Goal: Ask a question

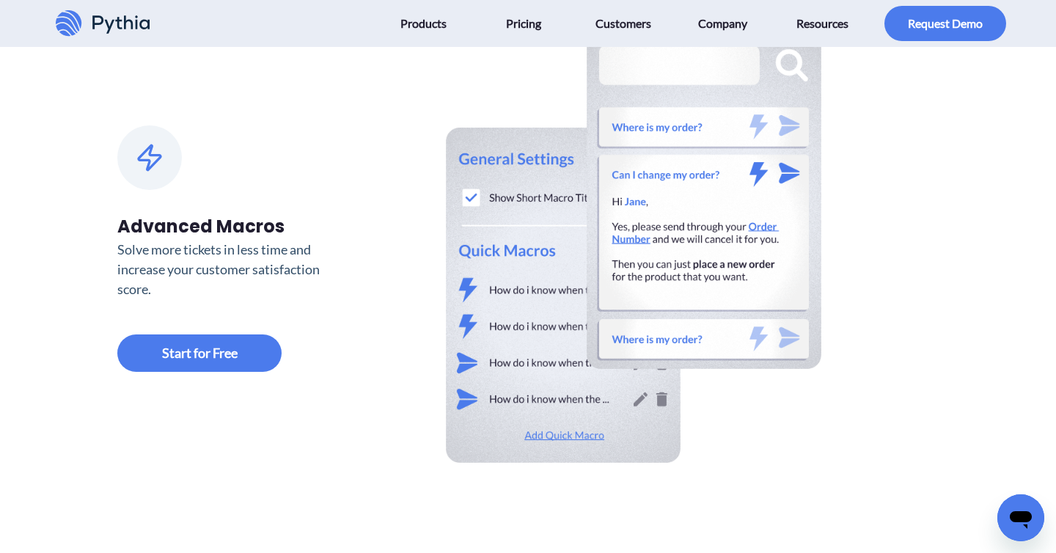
scroll to position [1384, 0]
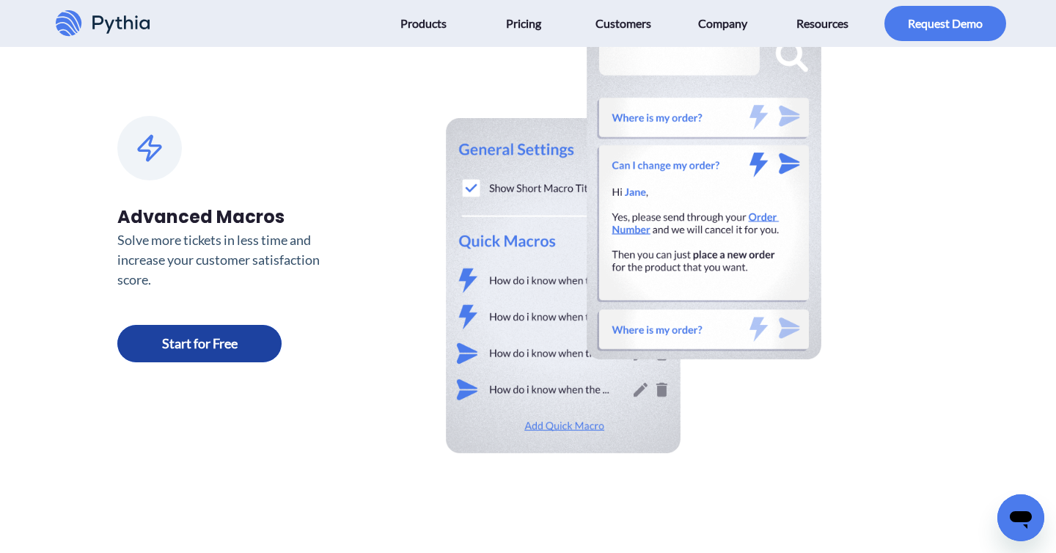
click at [221, 340] on link at bounding box center [199, 343] width 164 height 37
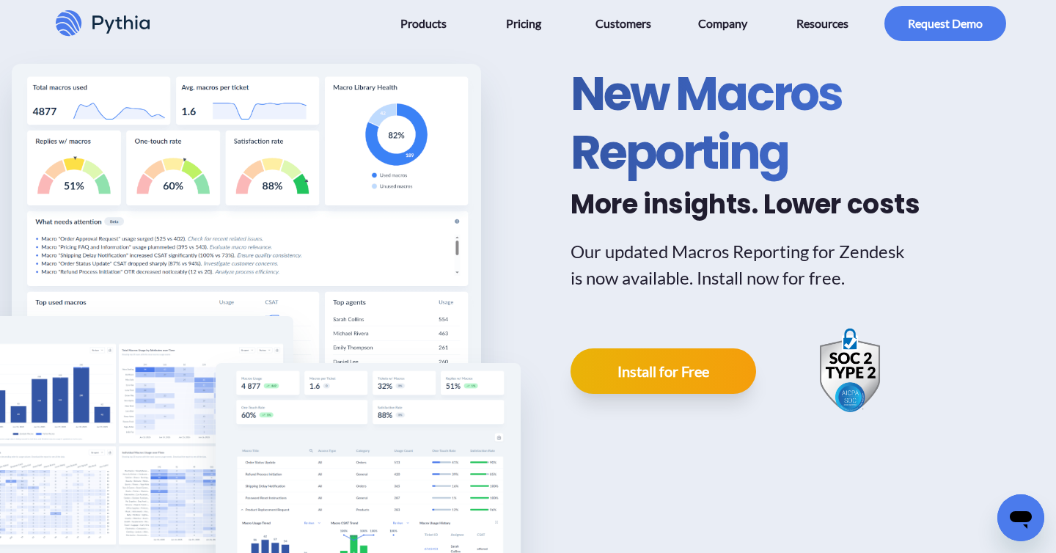
scroll to position [0, 0]
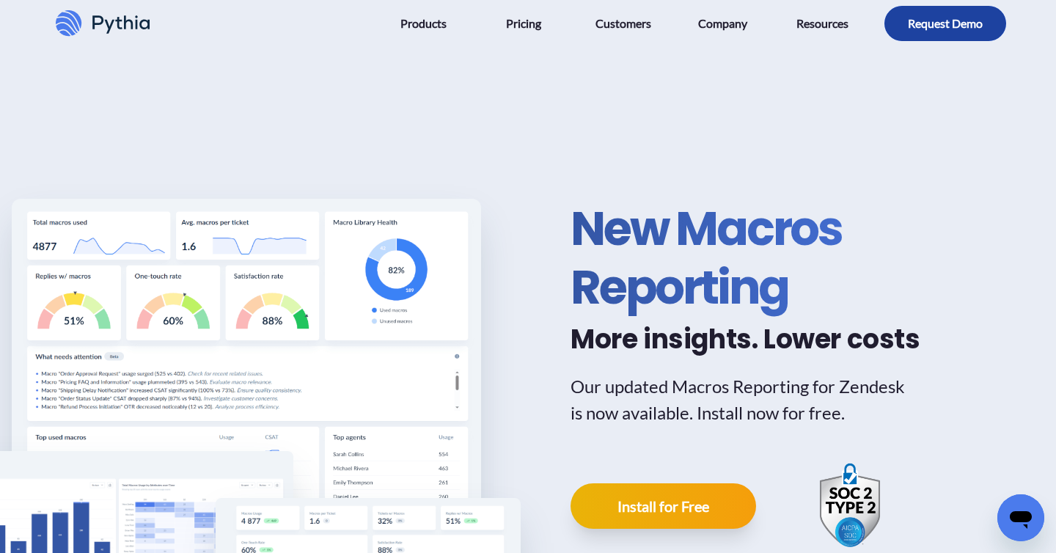
click at [949, 34] on button "button" at bounding box center [945, 23] width 122 height 35
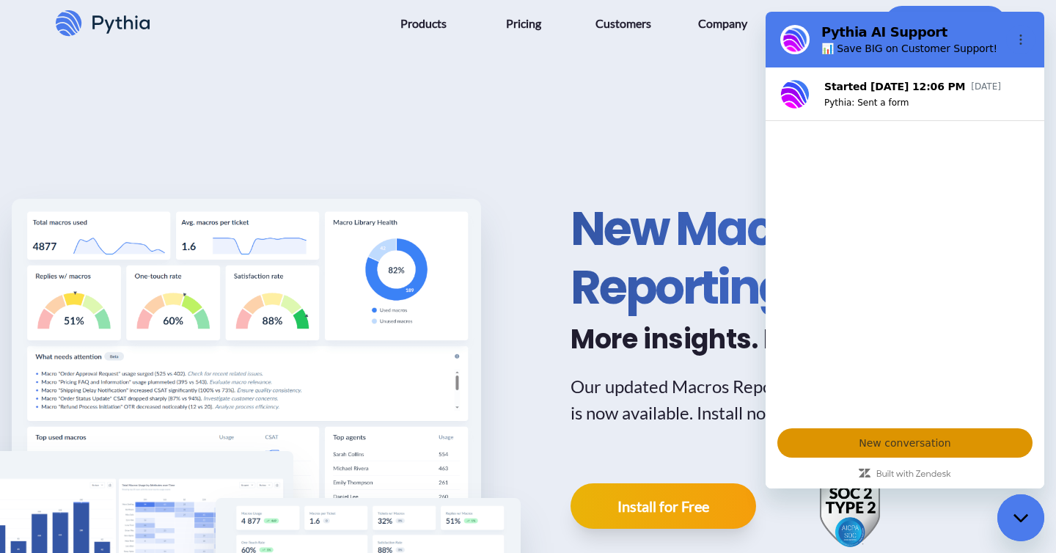
click at [911, 440] on span "New conversation" at bounding box center [905, 443] width 230 height 18
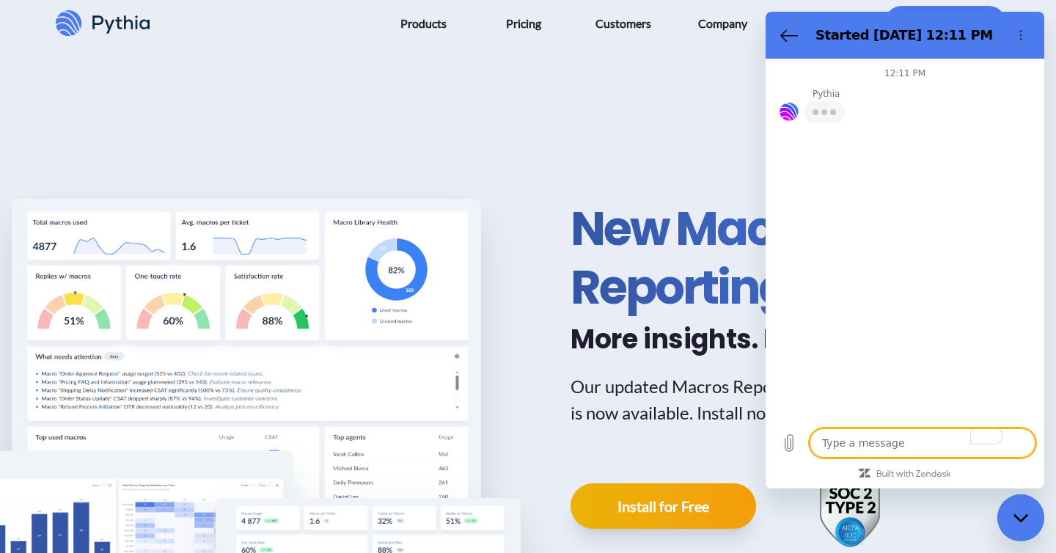
click at [886, 442] on textarea "To enrich screen reader interactions, please activate Accessibility in Grammarl…" at bounding box center [922, 442] width 226 height 29
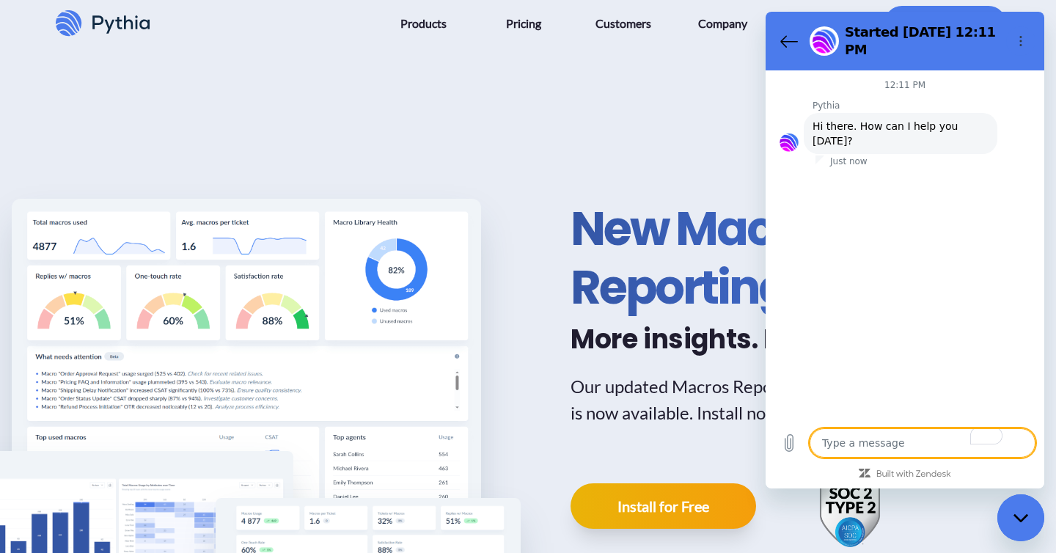
type textarea "x"
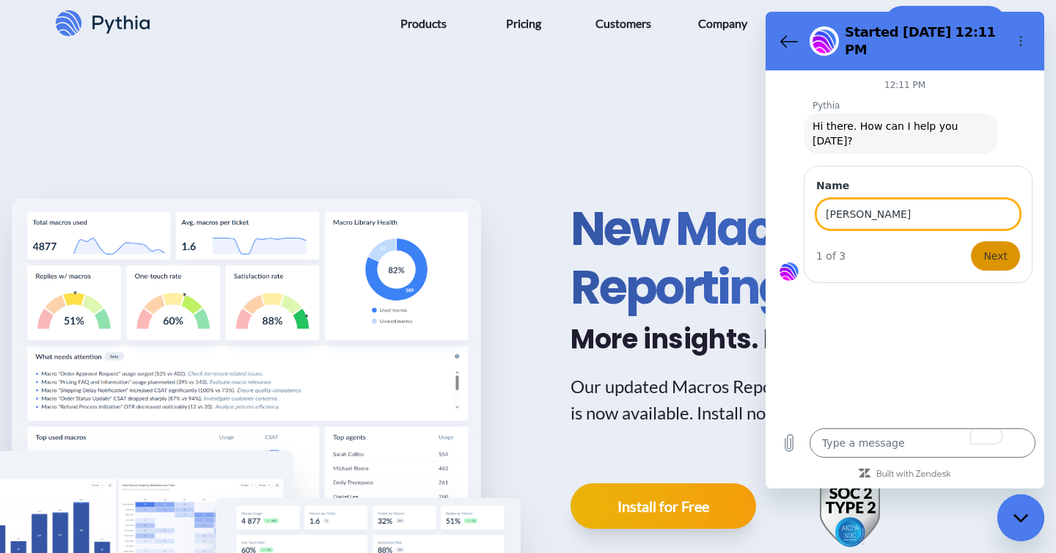
type input "[PERSON_NAME]"
click at [996, 247] on span "Next" at bounding box center [995, 256] width 24 height 18
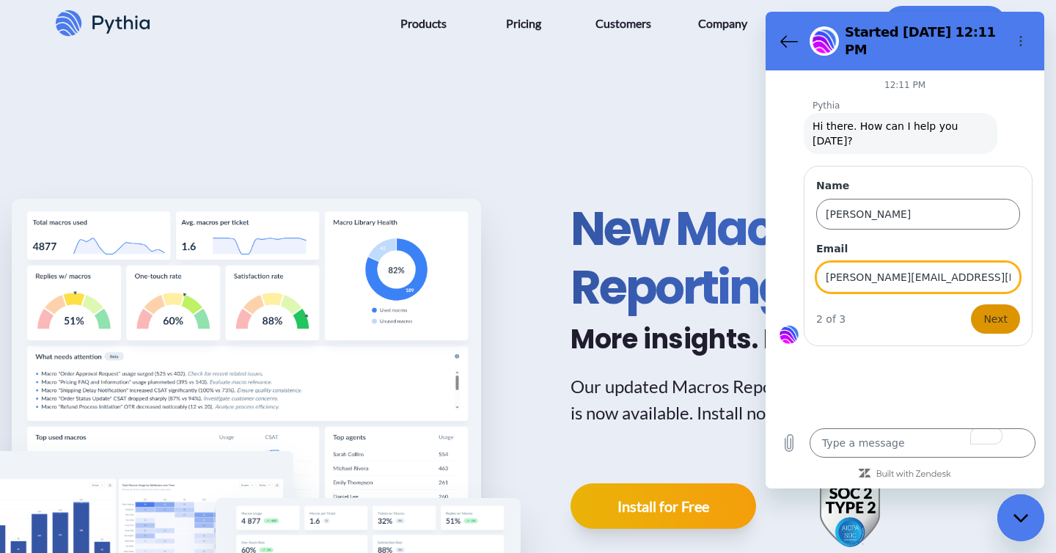
type input "[PERSON_NAME][EMAIL_ADDRESS][PERSON_NAME][DOMAIN_NAME]"
click at [990, 310] on span "Next" at bounding box center [995, 319] width 24 height 18
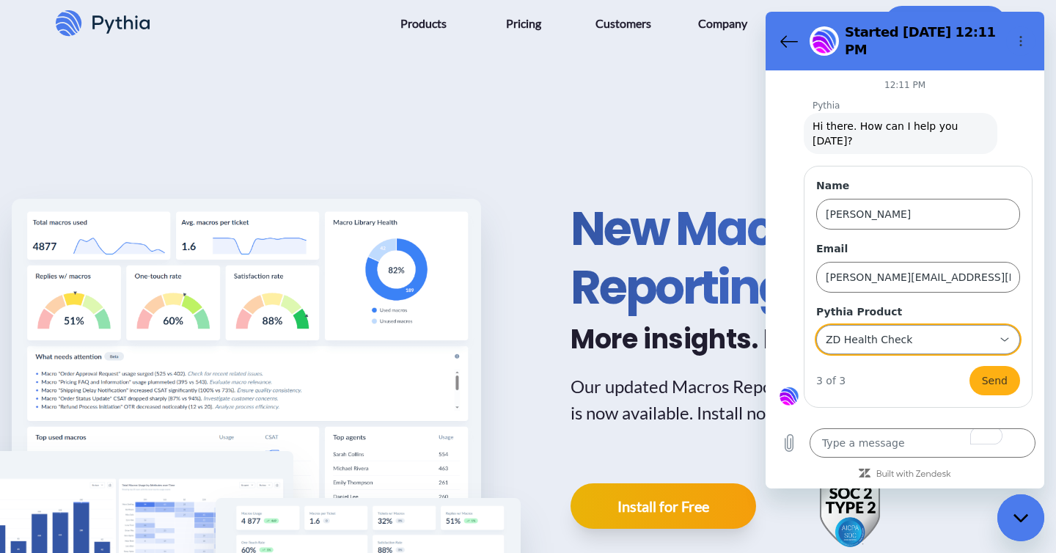
click at [944, 326] on div "ZD Health Check ZD Health Check" at bounding box center [909, 339] width 170 height 26
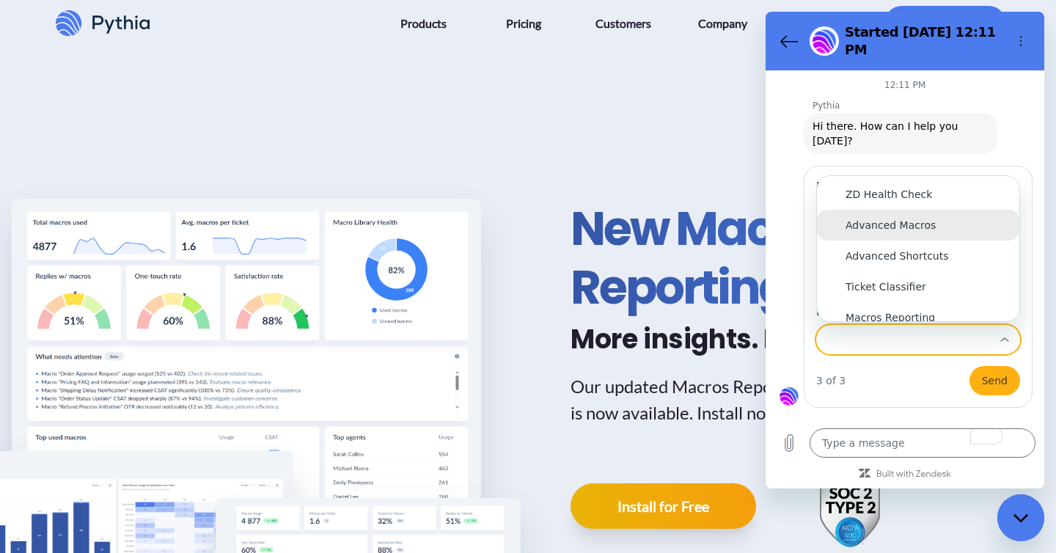
scroll to position [31, 0]
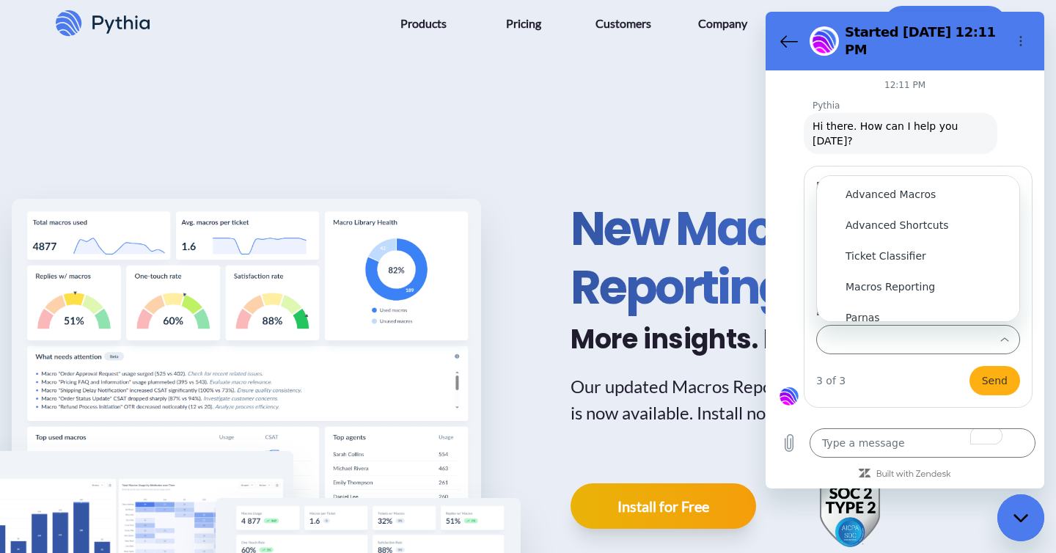
type input "ZD Health Check"
click at [522, 133] on div "New Macros Reporting More insights. Lower costs Our updated Macros Reporting fo…" at bounding box center [528, 375] width 1056 height 586
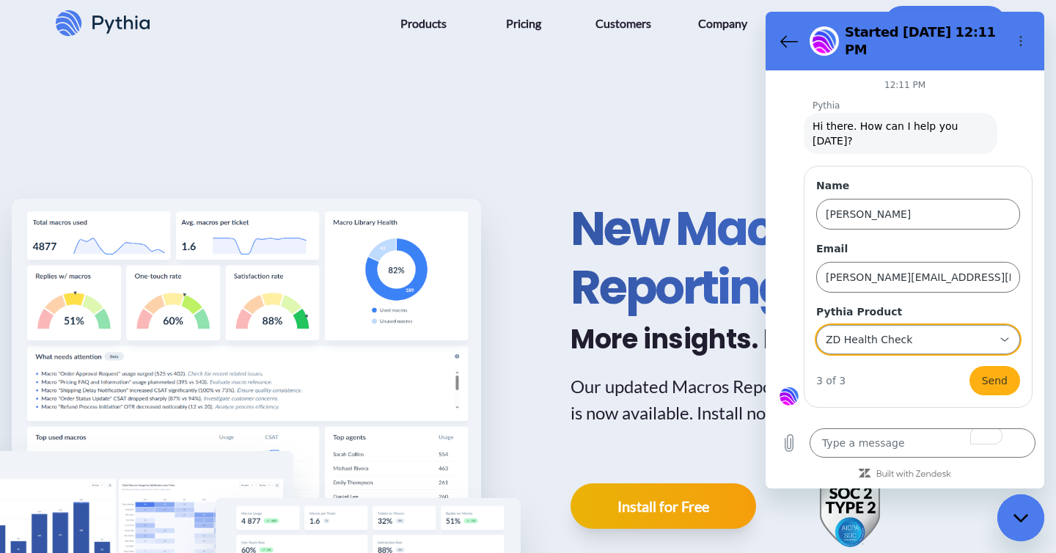
click at [897, 326] on div "ZD Health Check ZD Health Check" at bounding box center [909, 339] width 170 height 26
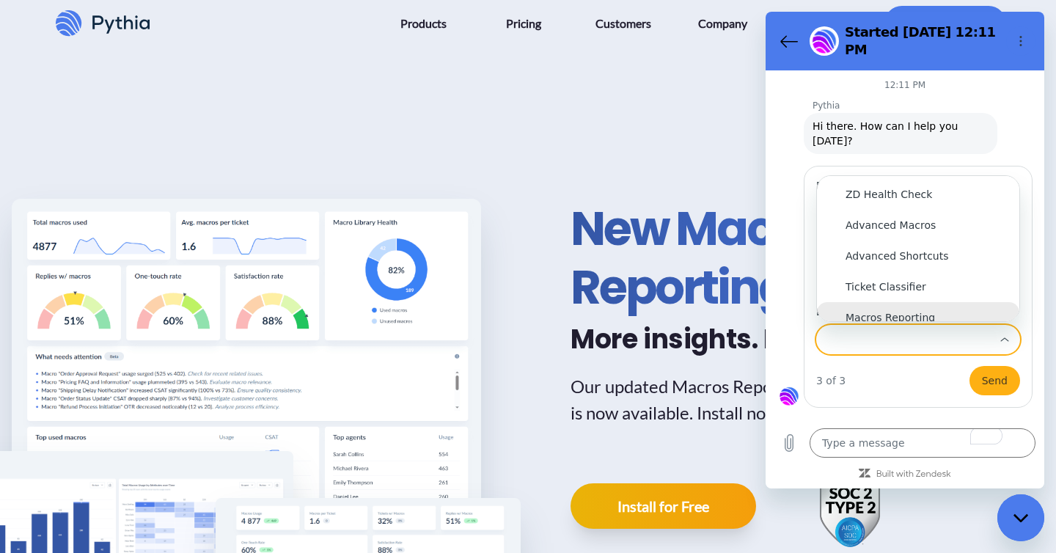
scroll to position [12, 0]
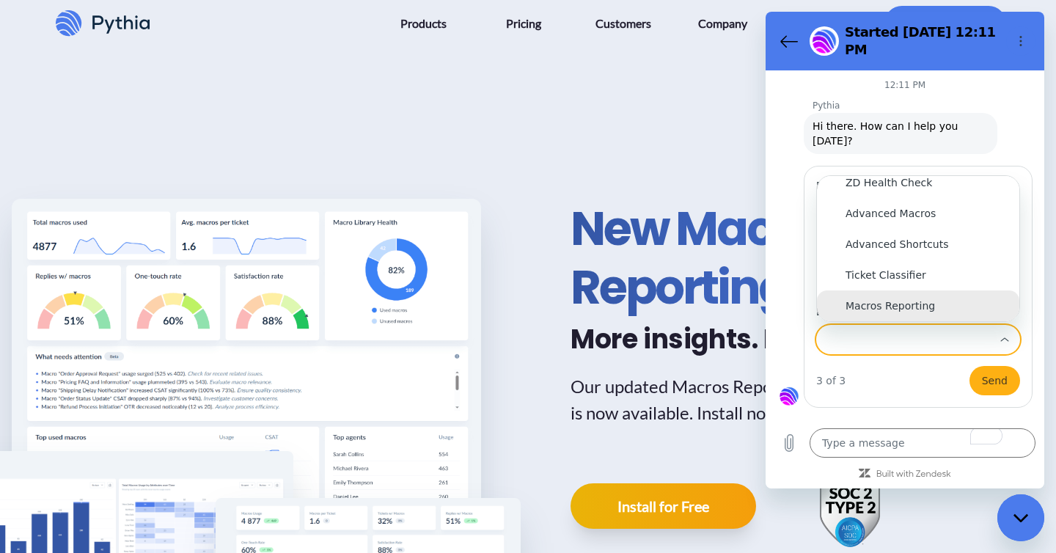
click at [914, 298] on div "Macros Reporting" at bounding box center [917, 305] width 145 height 15
type input "Macros Reporting"
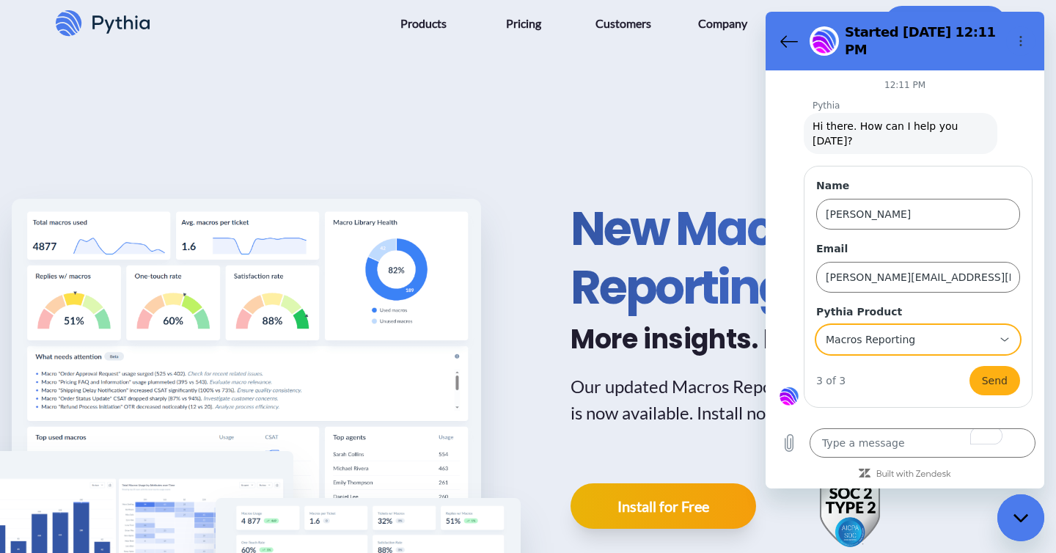
scroll to position [0, 0]
click at [993, 372] on span "Send" at bounding box center [995, 381] width 26 height 18
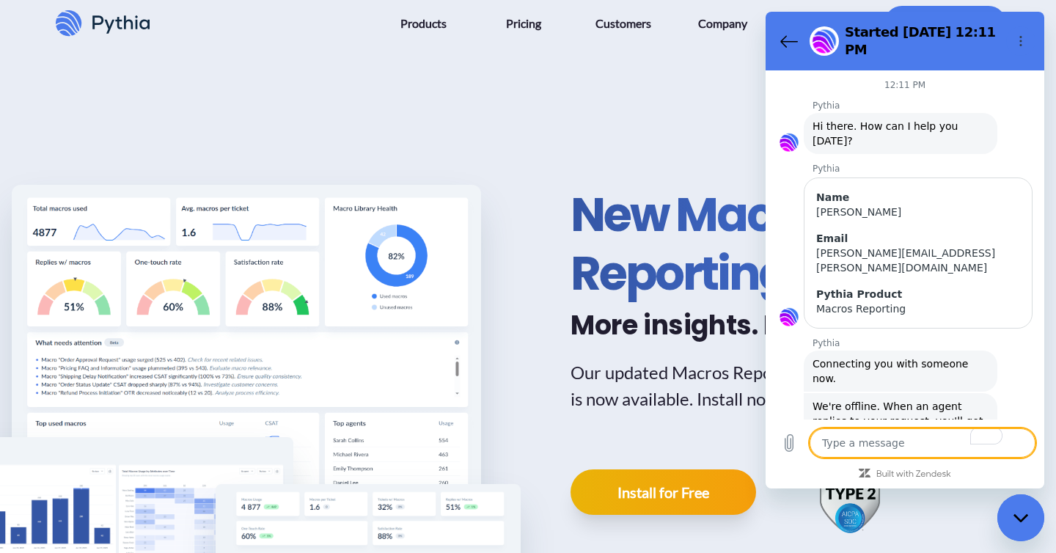
scroll to position [18, 0]
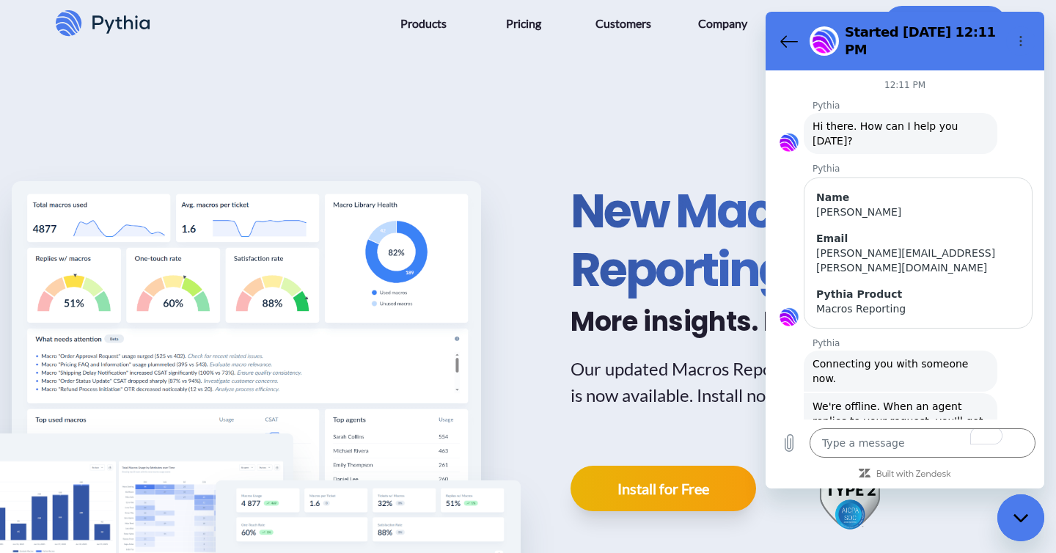
click at [982, 163] on p "Pythia" at bounding box center [928, 169] width 232 height 12
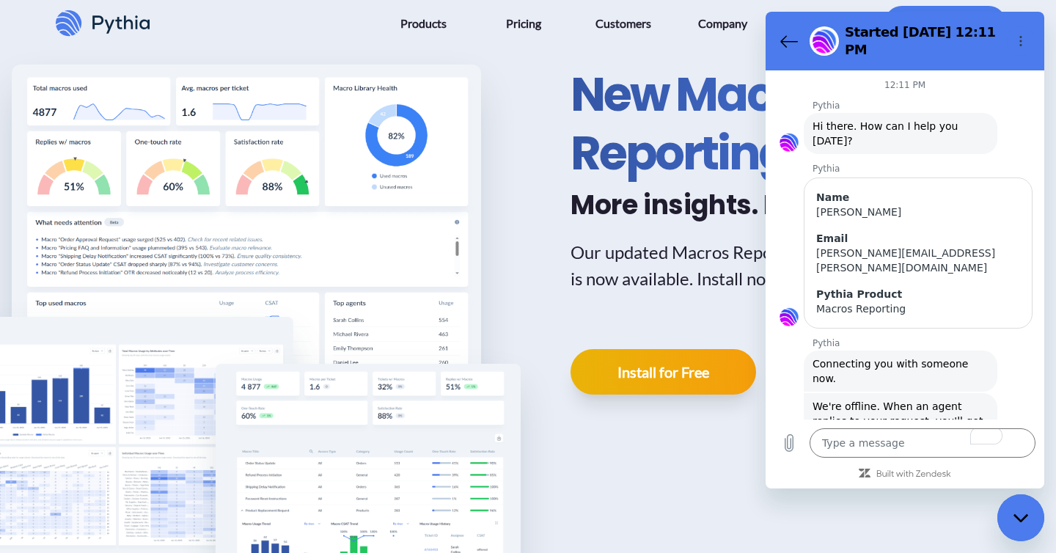
scroll to position [0, 0]
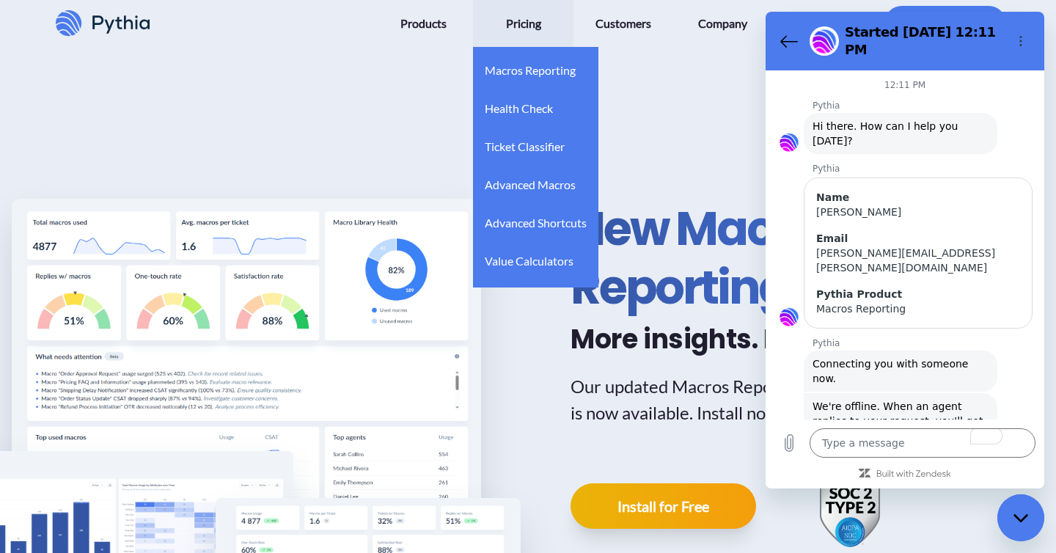
click at [525, 26] on span "Pricing" at bounding box center [523, 23] width 35 height 23
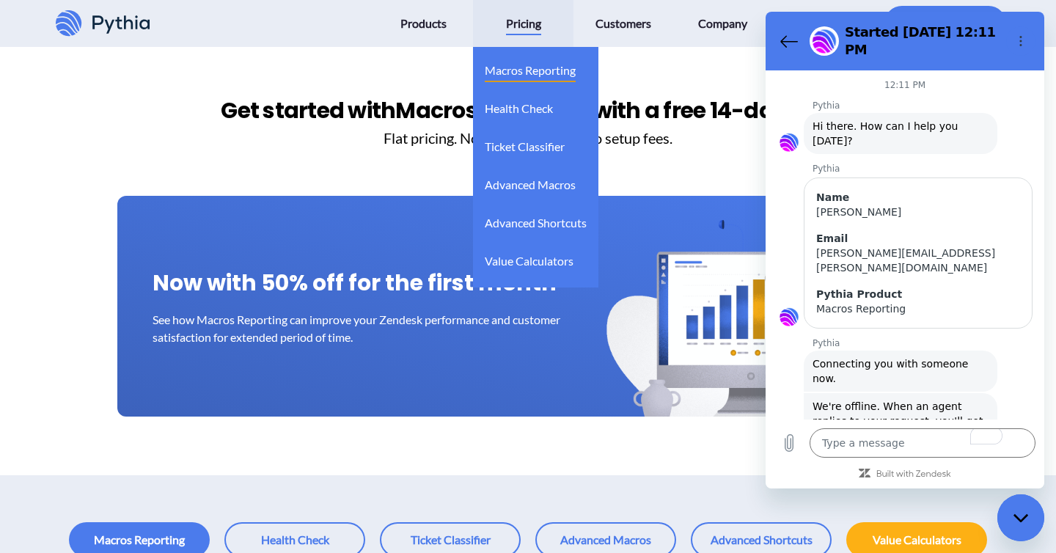
click at [545, 70] on span "Macros Reporting" at bounding box center [530, 70] width 91 height 23
click at [534, 64] on span "Macros Reporting" at bounding box center [530, 70] width 91 height 23
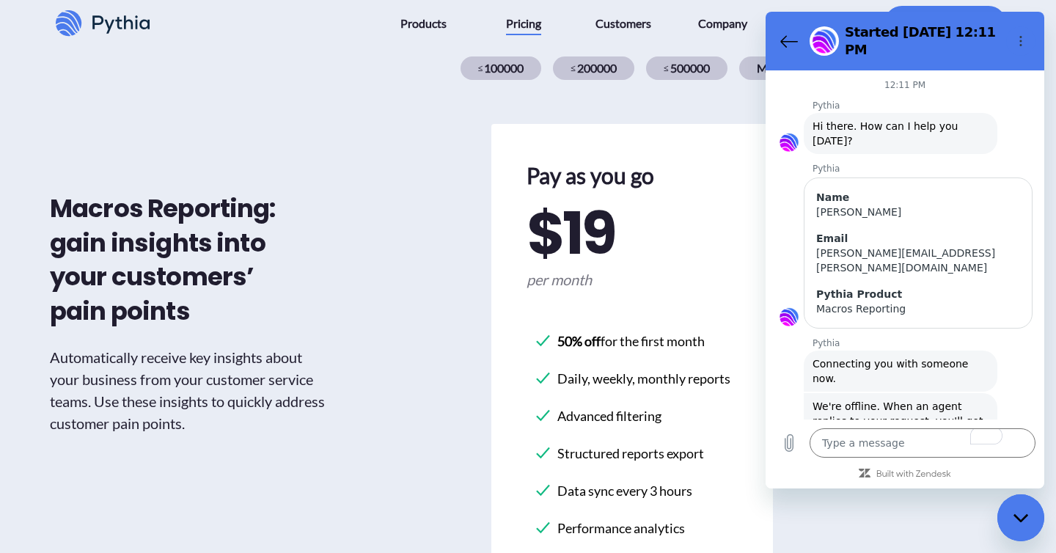
scroll to position [679, 0]
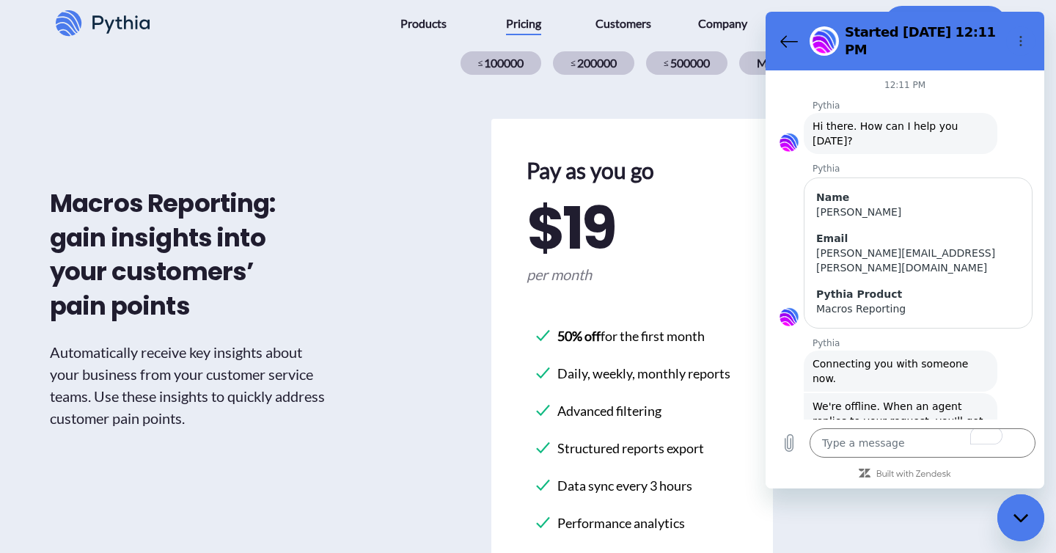
click at [1021, 520] on icon "Close messaging window" at bounding box center [1020, 517] width 15 height 8
type textarea "x"
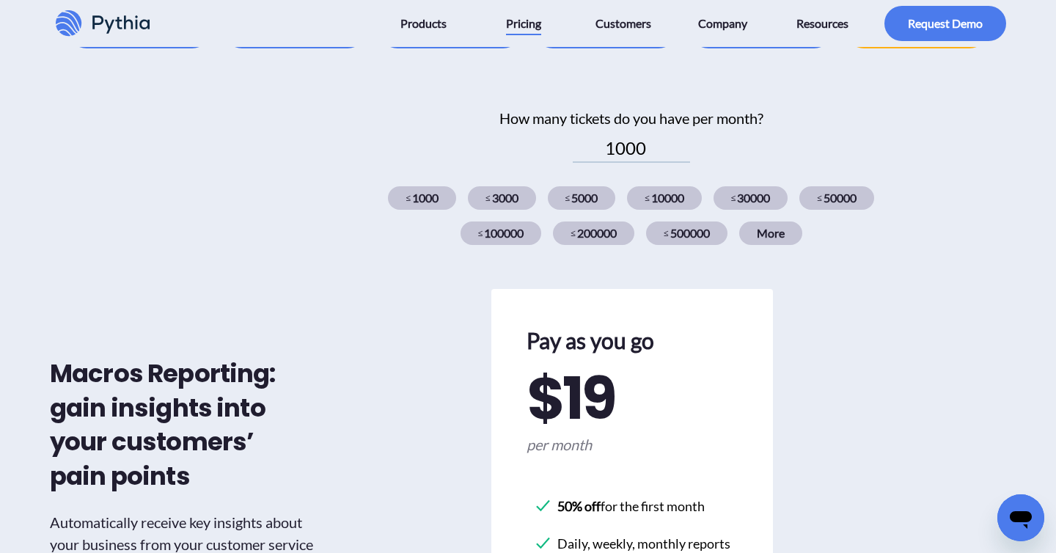
scroll to position [476, 0]
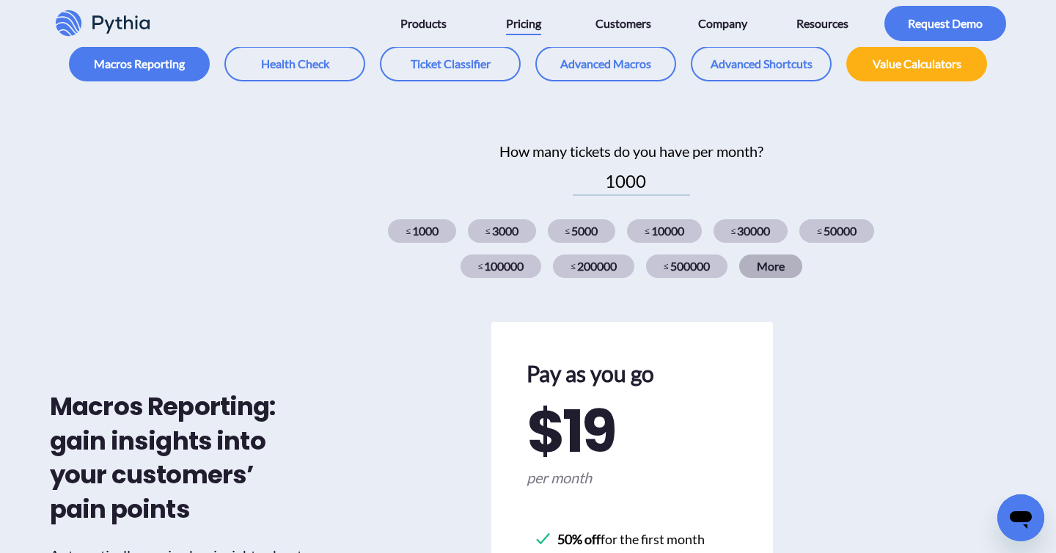
click at [784, 268] on div "More" at bounding box center [770, 265] width 63 height 23
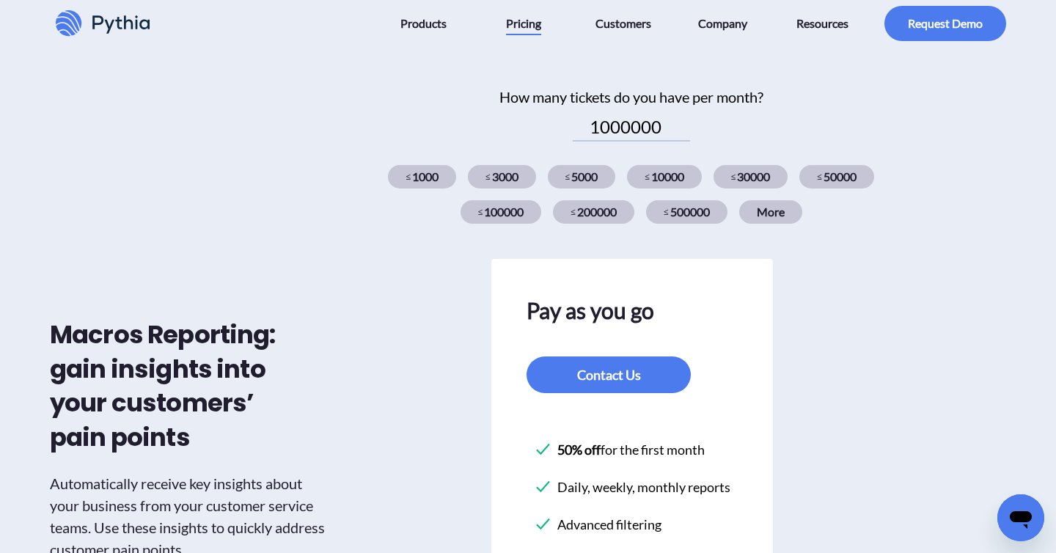
scroll to position [522, 0]
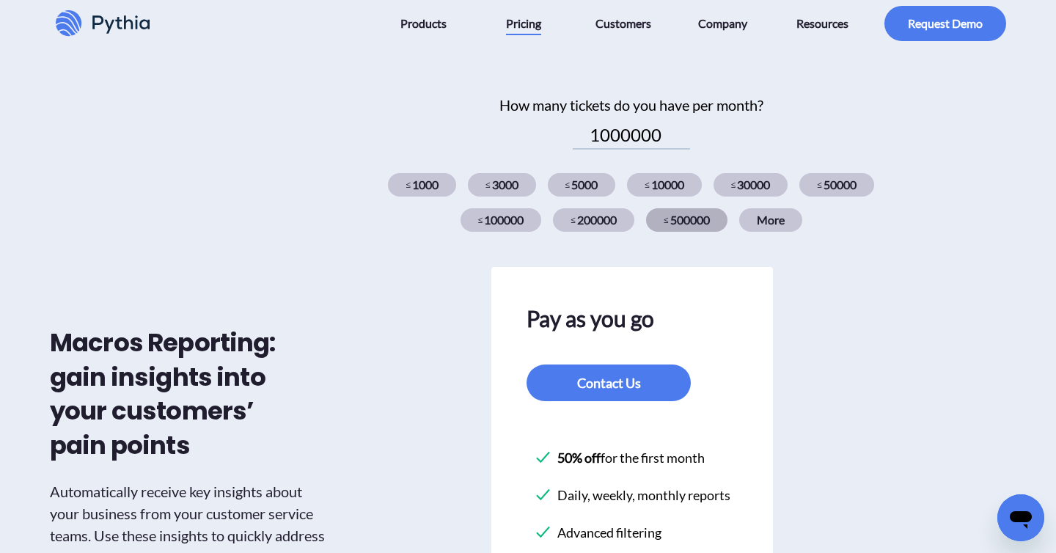
click at [678, 222] on div "≤ 500000" at bounding box center [686, 219] width 81 height 23
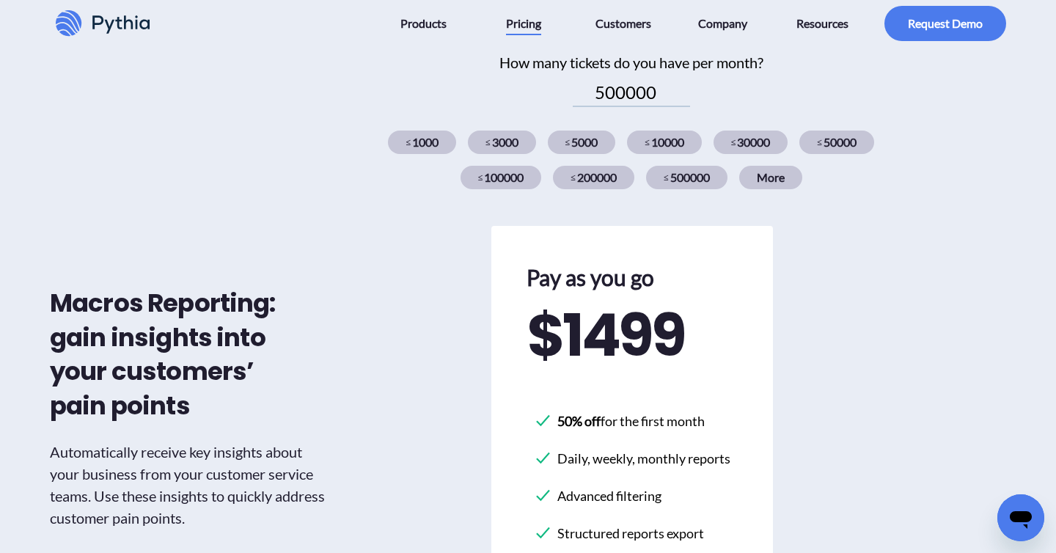
scroll to position [580, 0]
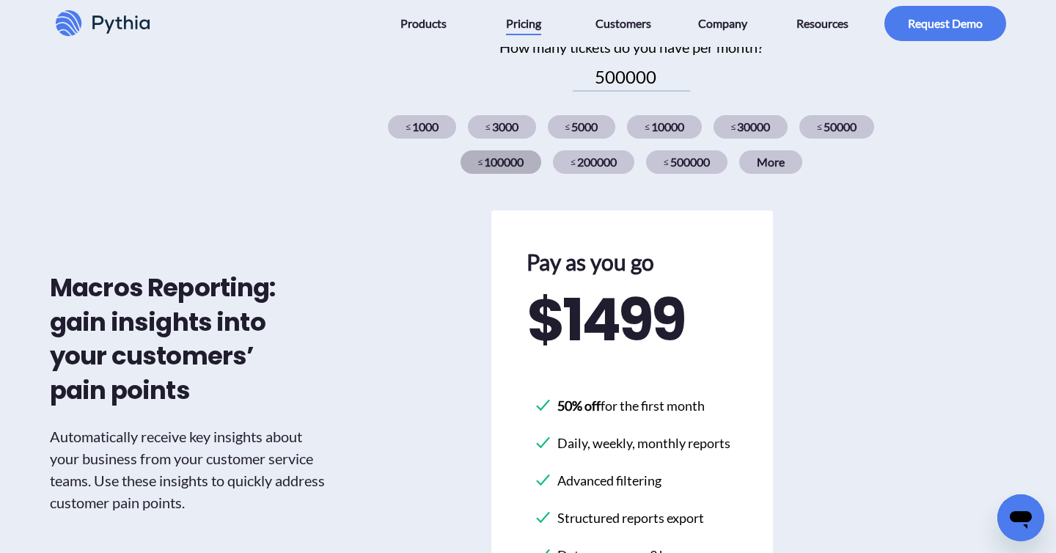
click at [497, 154] on div "≤ 100000" at bounding box center [500, 161] width 81 height 23
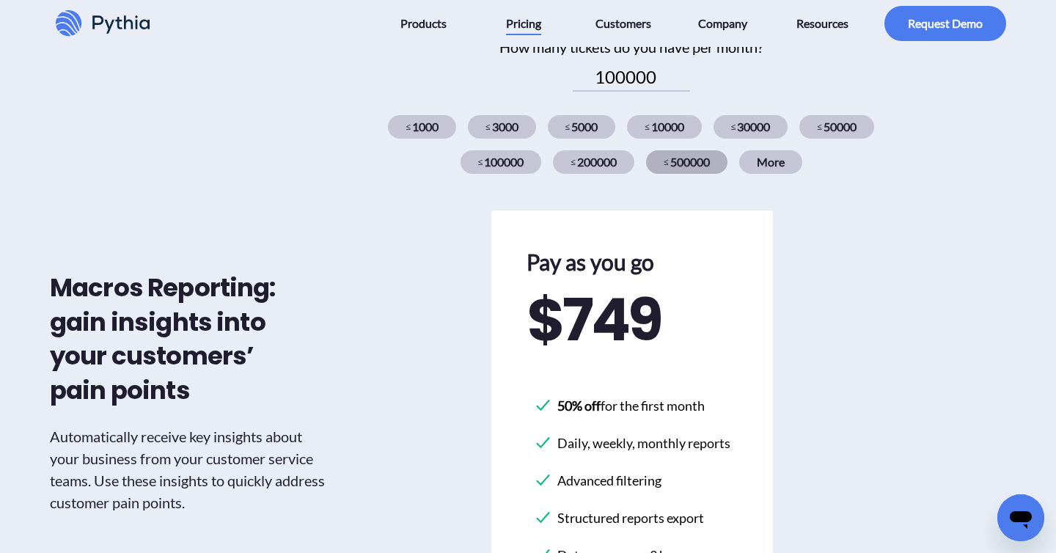
click at [694, 155] on div "≤ 500000" at bounding box center [686, 161] width 81 height 23
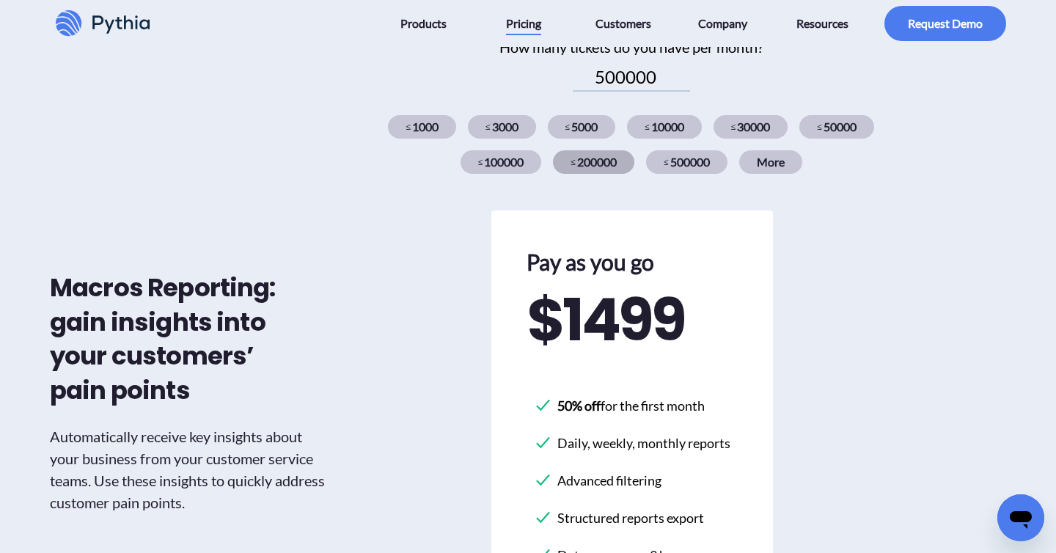
click at [593, 163] on div "≤ 200000" at bounding box center [593, 161] width 81 height 23
type input "200000"
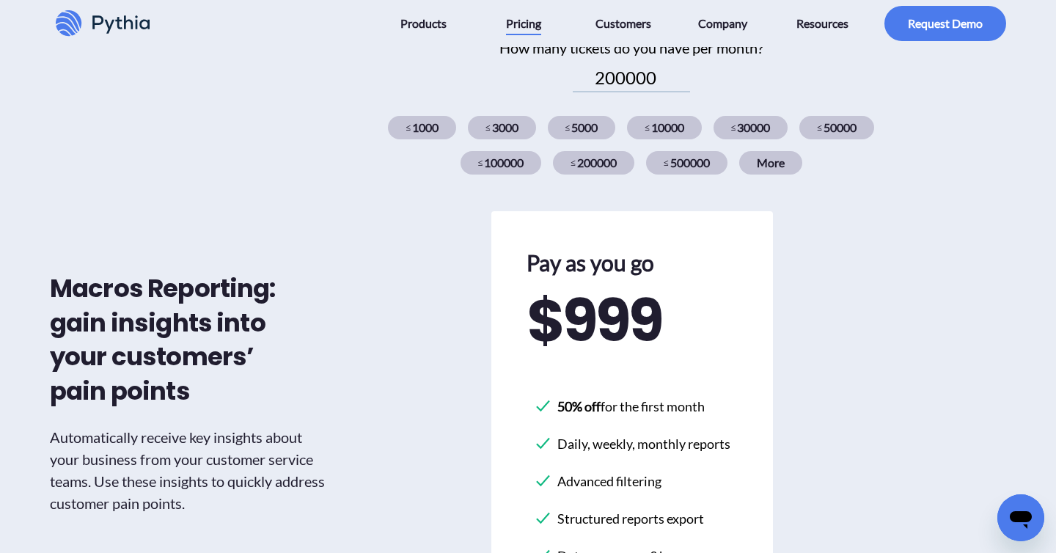
click at [1015, 509] on icon "Open messaging window" at bounding box center [1020, 517] width 26 height 26
type textarea "x"
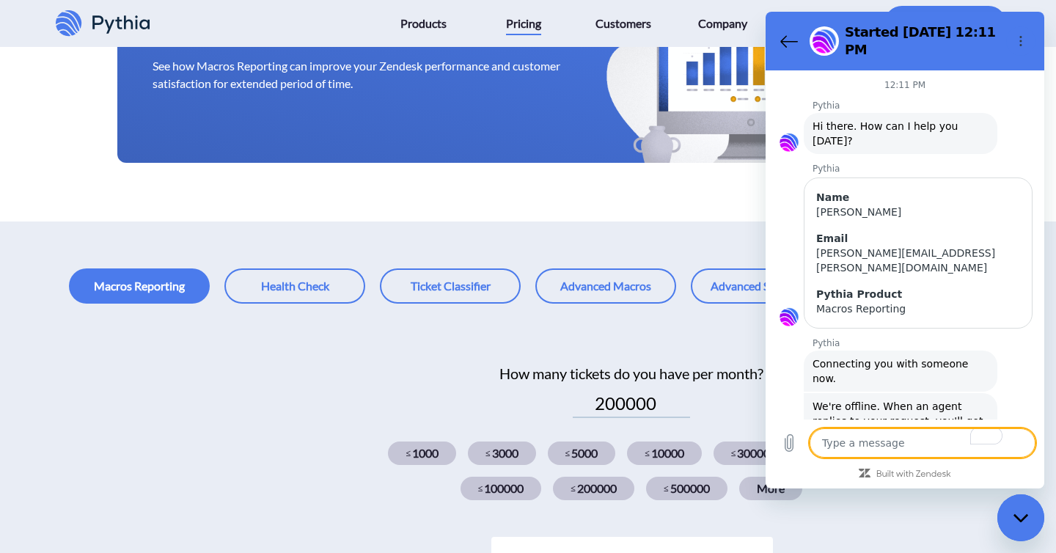
scroll to position [252, 0]
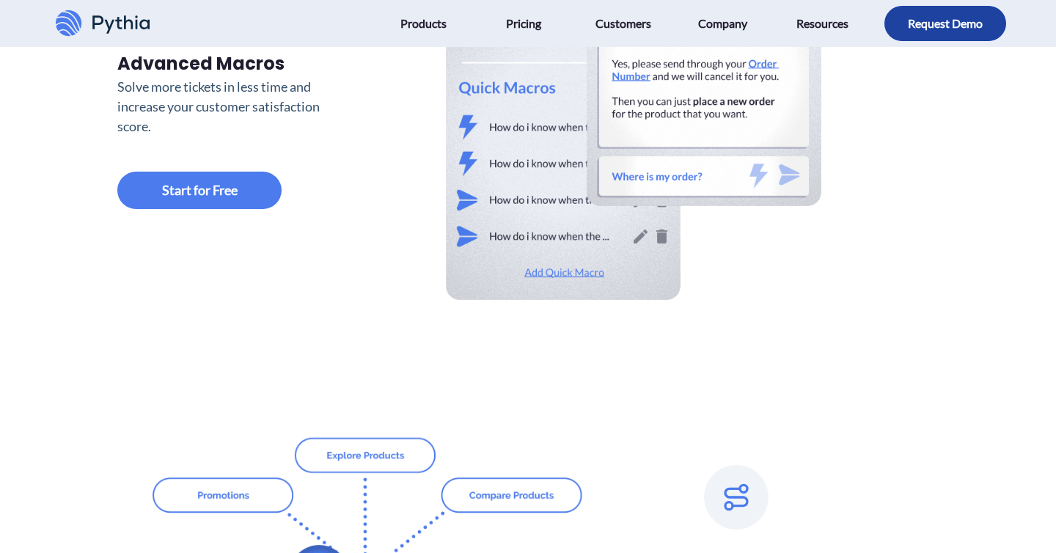
scroll to position [1279, 0]
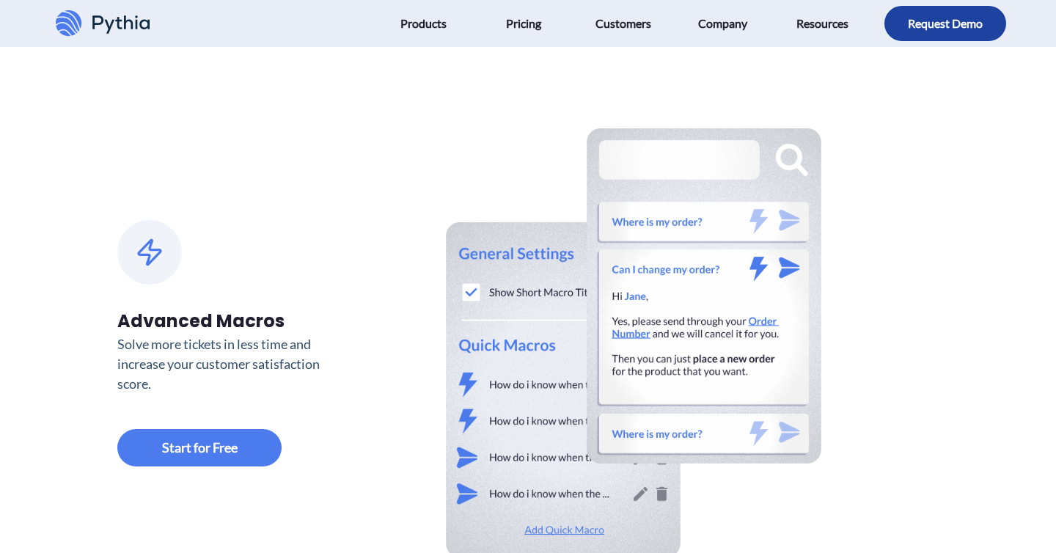
click at [952, 25] on button "button" at bounding box center [945, 23] width 122 height 35
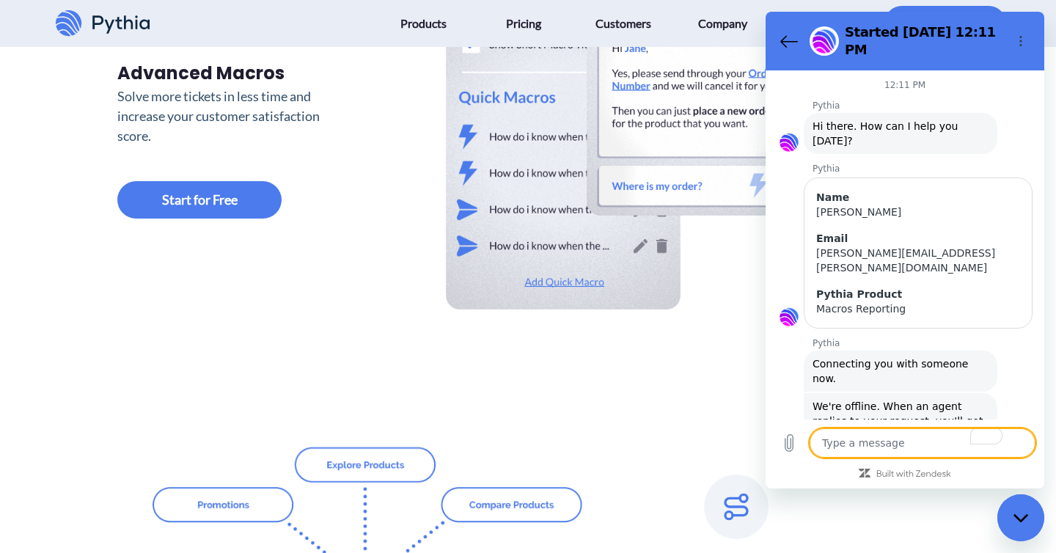
scroll to position [1533, 0]
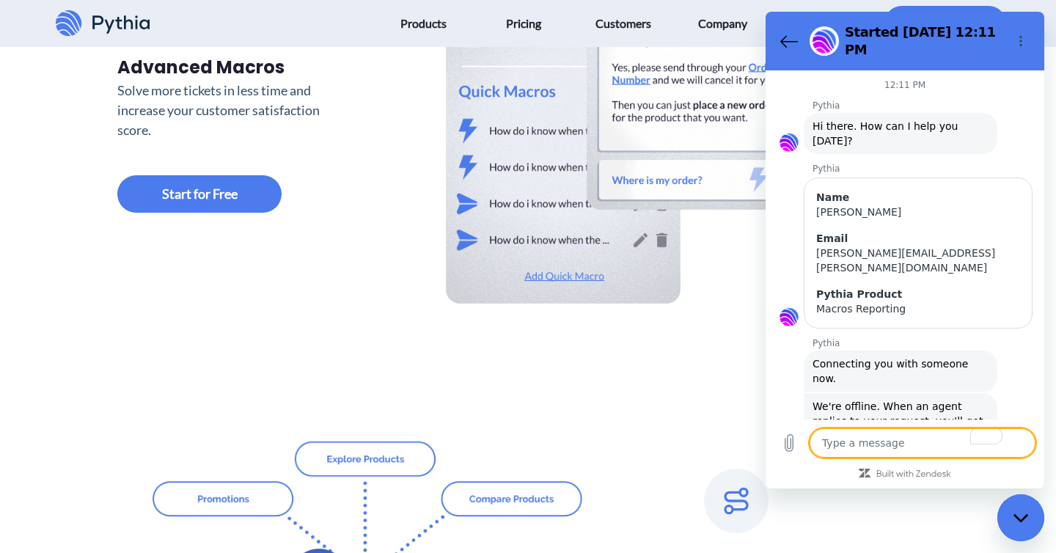
click at [914, 446] on textarea "To enrich screen reader interactions, please activate Accessibility in Grammarl…" at bounding box center [922, 442] width 226 height 29
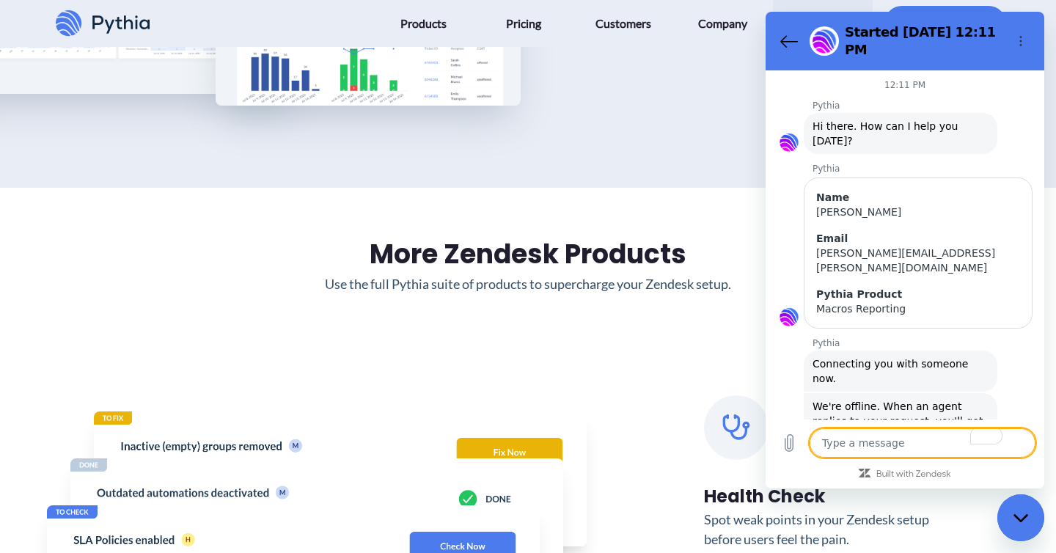
scroll to position [620, 0]
